Goal: Navigation & Orientation: Understand site structure

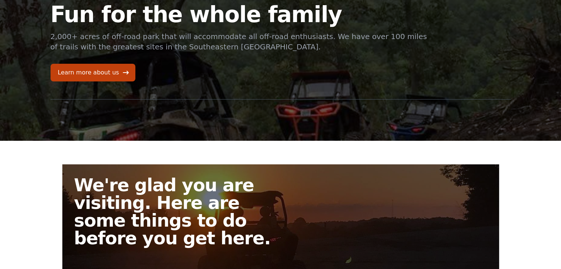
scroll to position [44, 0]
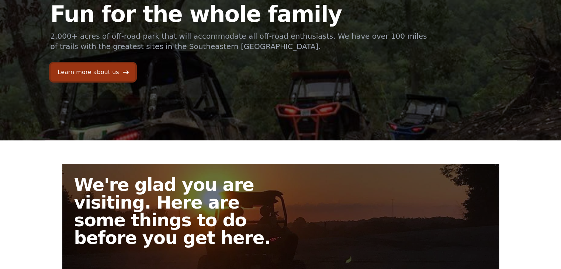
click at [115, 73] on link "Learn more about us" at bounding box center [93, 72] width 85 height 18
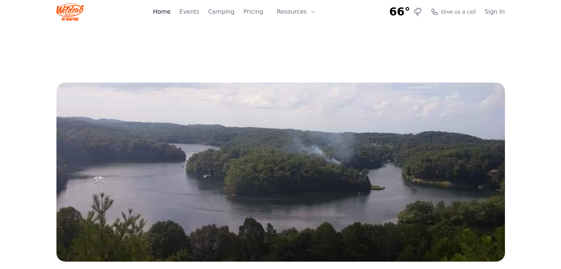
click at [170, 13] on link "Home" at bounding box center [161, 11] width 17 height 9
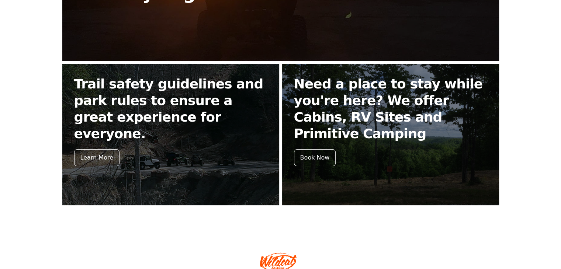
scroll to position [290, 0]
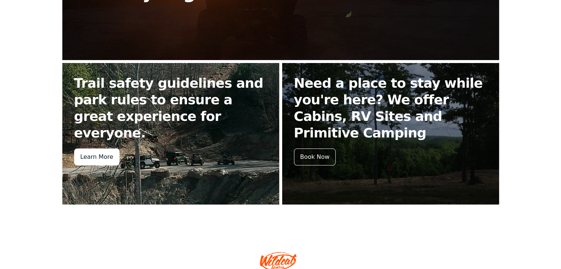
click at [103, 149] on div "Learn More" at bounding box center [96, 157] width 45 height 17
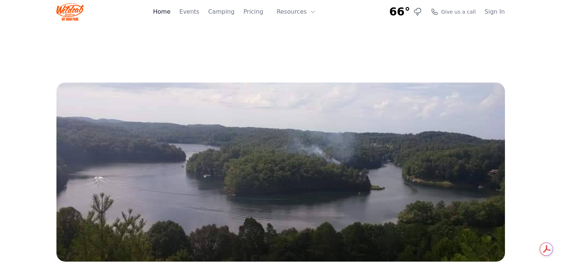
click at [170, 12] on link "Home" at bounding box center [161, 11] width 17 height 9
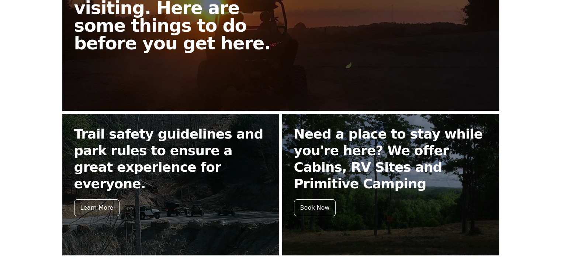
scroll to position [267, 0]
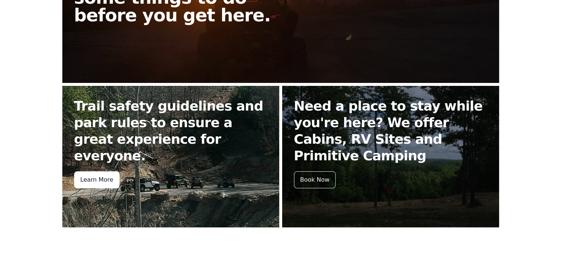
click at [105, 172] on div "Learn More" at bounding box center [96, 180] width 45 height 17
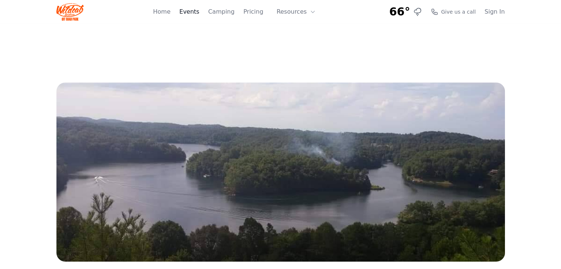
click at [196, 13] on link "Events" at bounding box center [189, 11] width 20 height 9
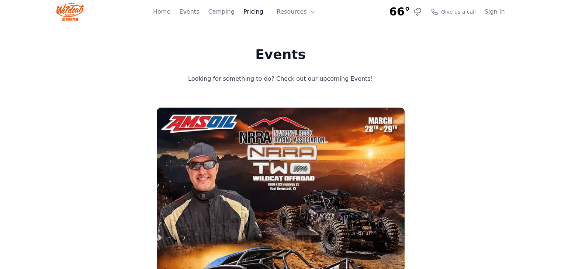
click at [261, 15] on link "Pricing" at bounding box center [254, 11] width 20 height 9
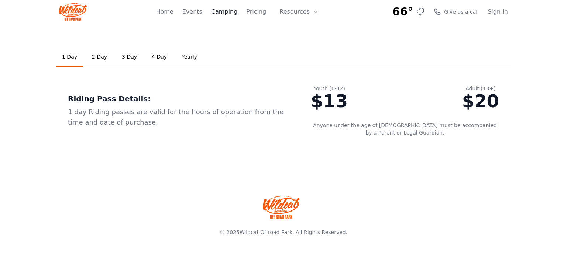
click at [237, 10] on link "Camping" at bounding box center [224, 11] width 26 height 9
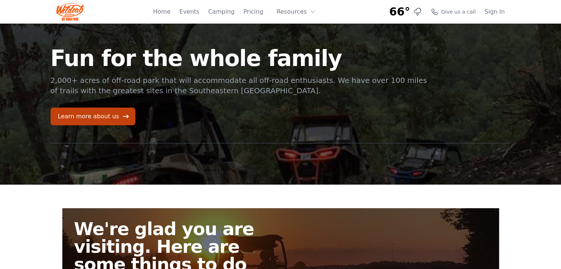
scroll to position [267, 0]
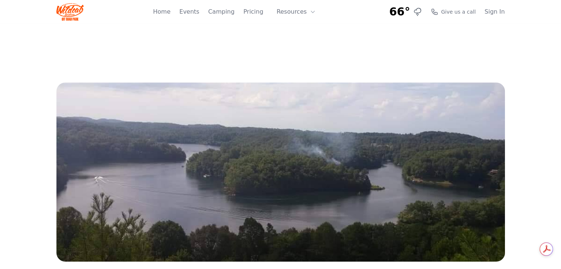
scroll to position [290, 0]
